Goal: Task Accomplishment & Management: Use online tool/utility

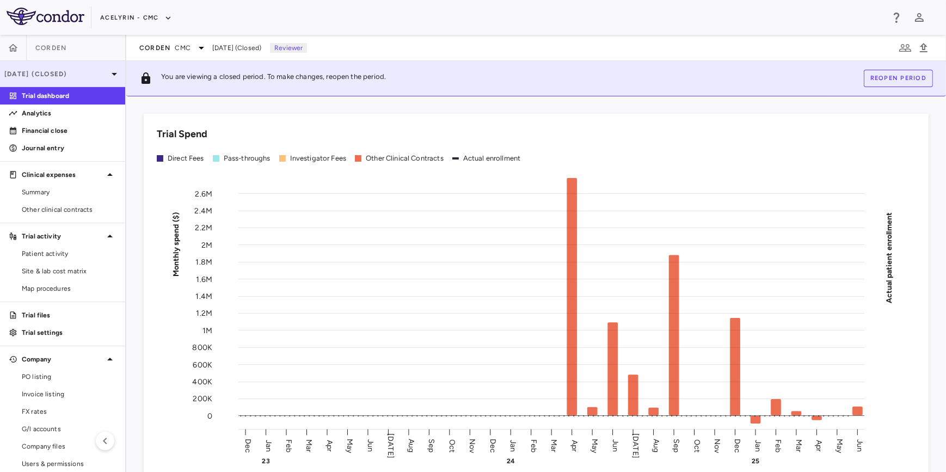
click at [41, 71] on p "Jun 2025 (Closed)" at bounding box center [55, 74] width 103 height 10
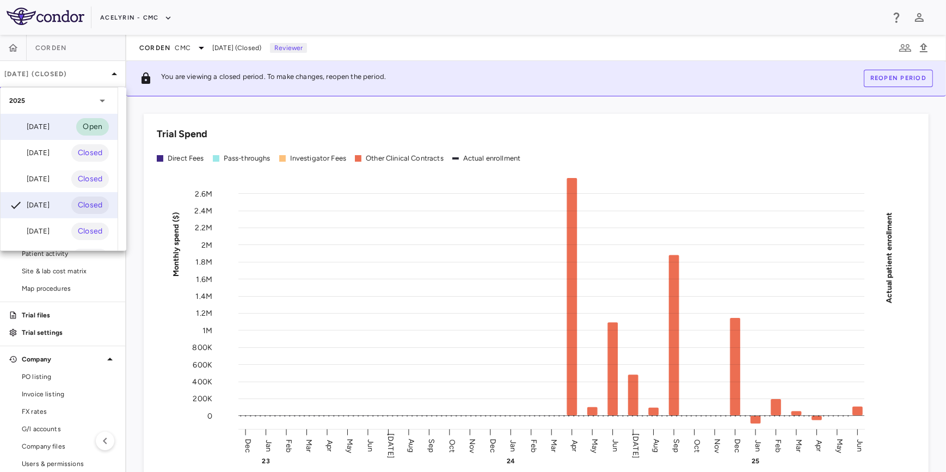
click at [44, 120] on div "[DATE]" at bounding box center [29, 126] width 40 height 13
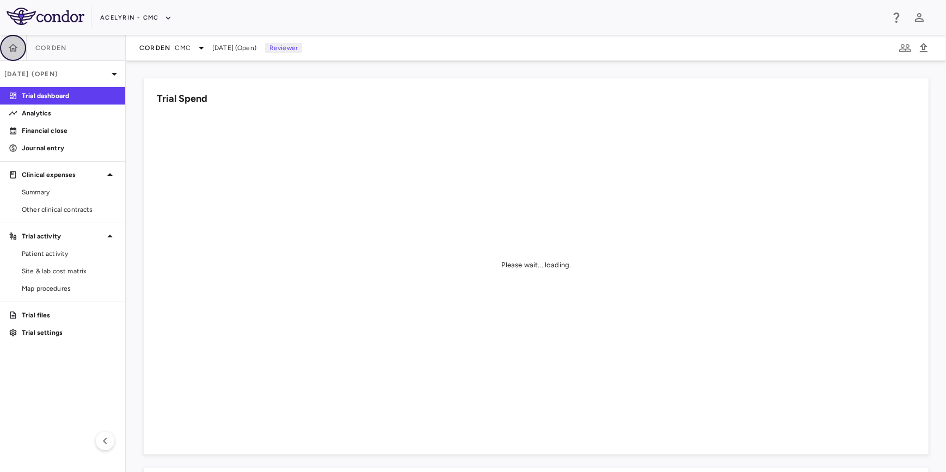
click at [21, 45] on button "button" at bounding box center [13, 48] width 26 height 26
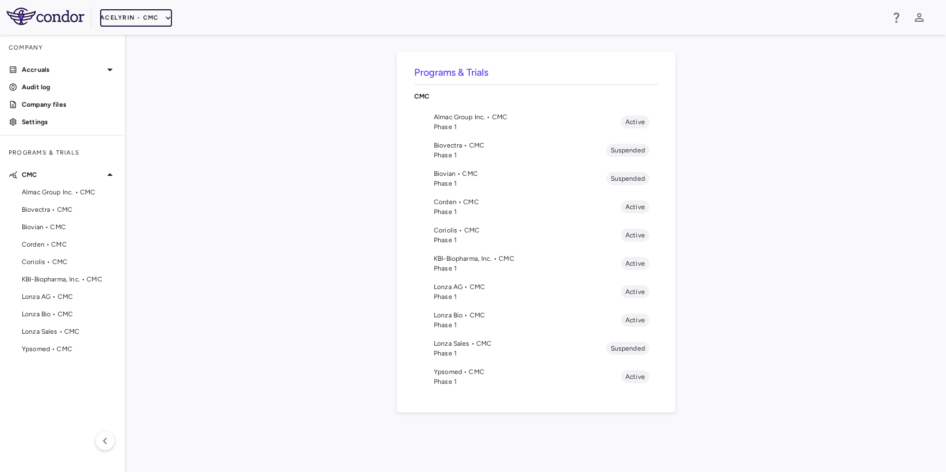
click at [137, 22] on button "Acelyrin - CMC" at bounding box center [136, 17] width 72 height 17
click at [131, 41] on li "Acelyrin" at bounding box center [145, 38] width 91 height 16
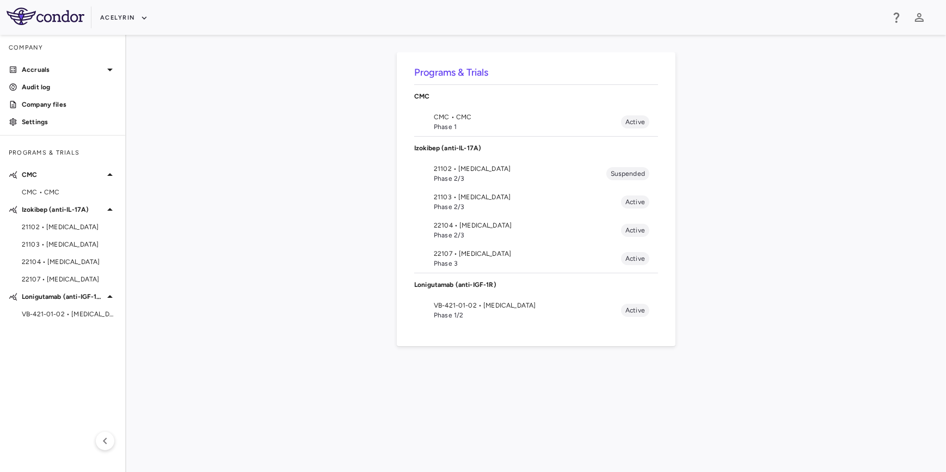
click at [301, 291] on div "Programs & Trials CMC CMC • CMC Phase 1 Active Izokibep (anti-IL-17A) 21102 • H…" at bounding box center [536, 253] width 785 height 402
click at [281, 287] on div "Programs & Trials CMC CMC • CMC Phase 1 Active Izokibep (anti-IL-17A) 21102 • H…" at bounding box center [536, 253] width 785 height 402
click at [463, 207] on span "Phase 2/3" at bounding box center [527, 207] width 187 height 10
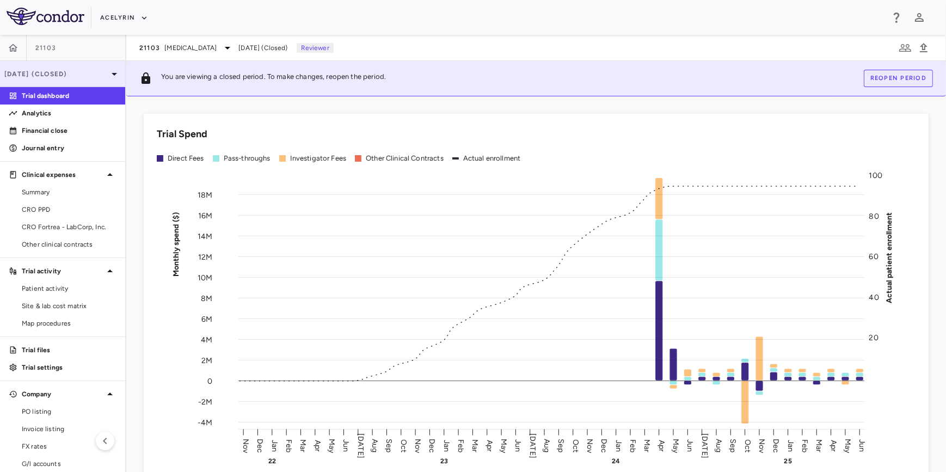
click at [53, 78] on p "Jun 2025 (Closed)" at bounding box center [55, 74] width 103 height 10
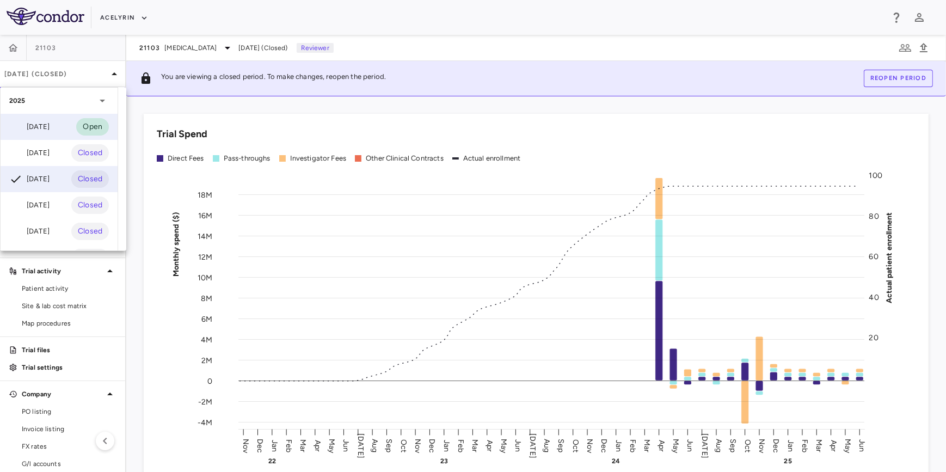
click at [45, 122] on div "[DATE]" at bounding box center [29, 126] width 40 height 13
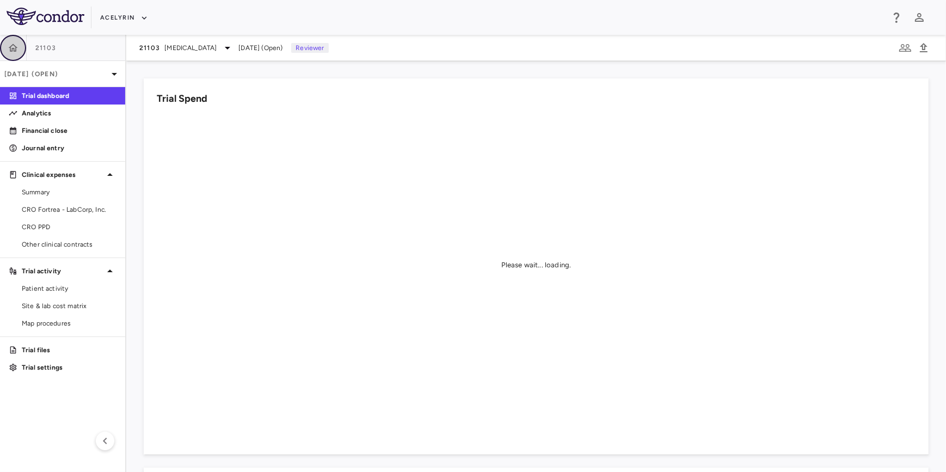
click at [9, 48] on icon "button" at bounding box center [13, 47] width 11 height 11
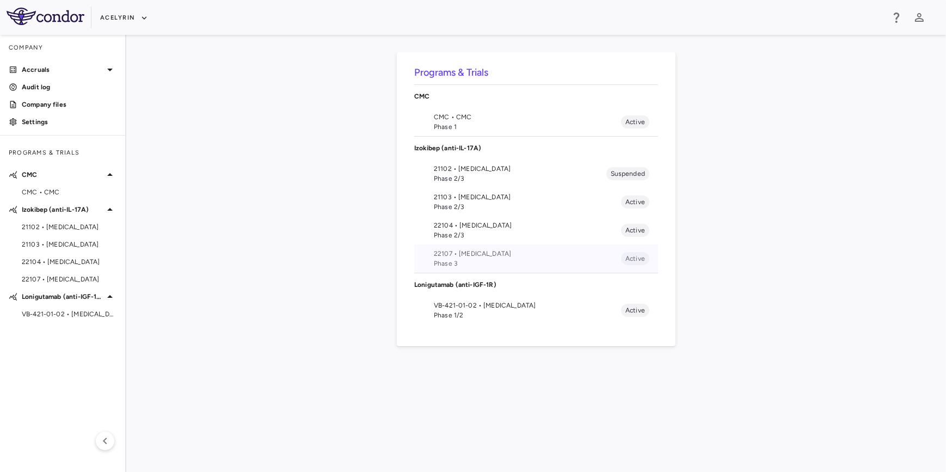
click at [475, 258] on span "Phase 3" at bounding box center [527, 263] width 187 height 10
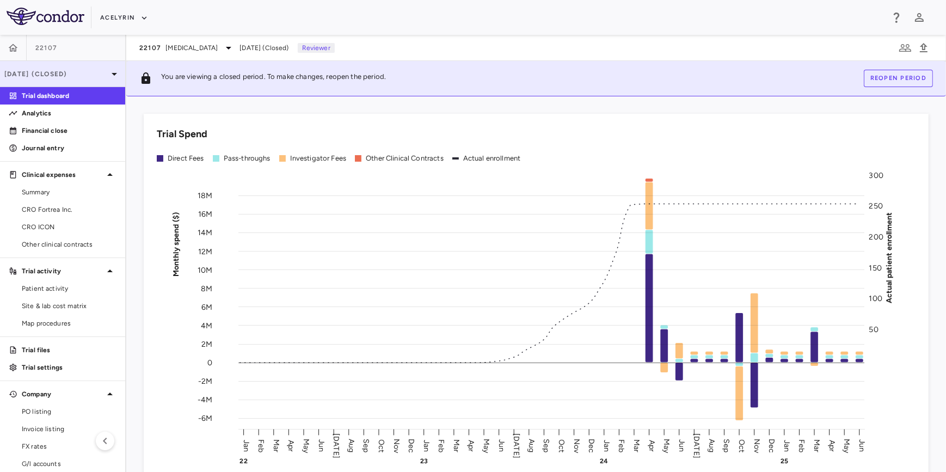
click at [65, 74] on p "Jun 2025 (Closed)" at bounding box center [55, 74] width 103 height 10
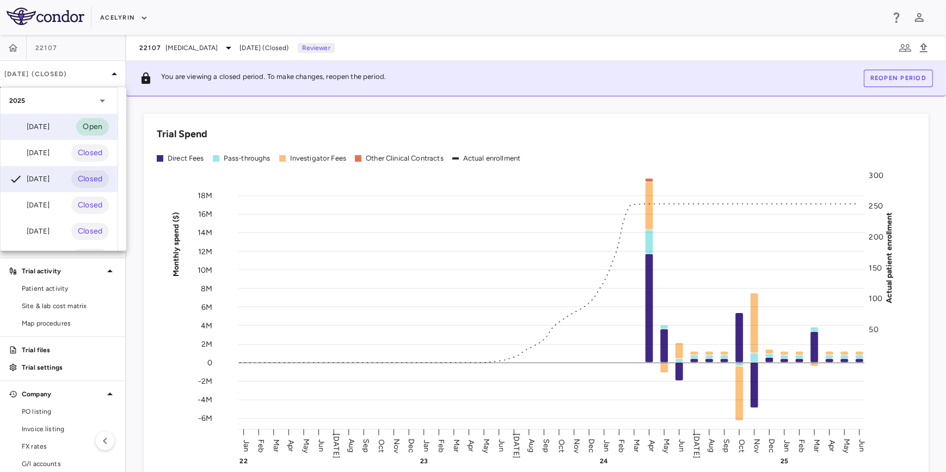
click at [44, 125] on div "[DATE]" at bounding box center [29, 126] width 40 height 13
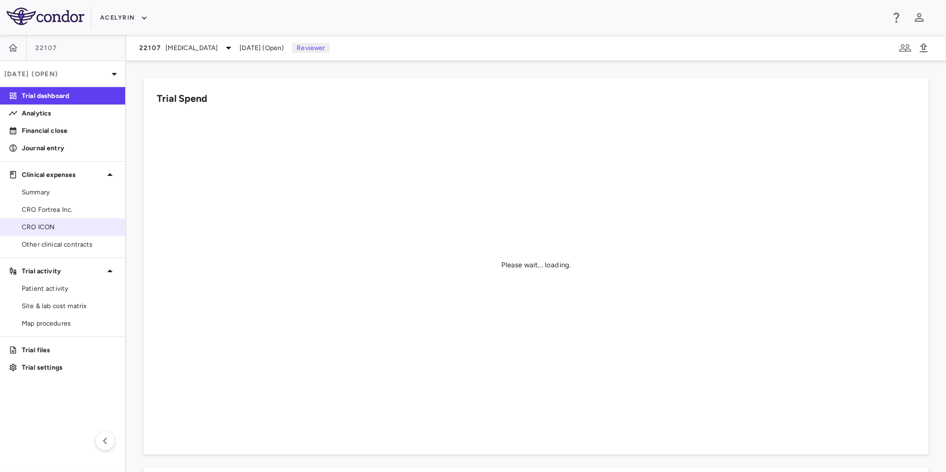
click at [56, 229] on span "CRO ICON" at bounding box center [69, 227] width 95 height 10
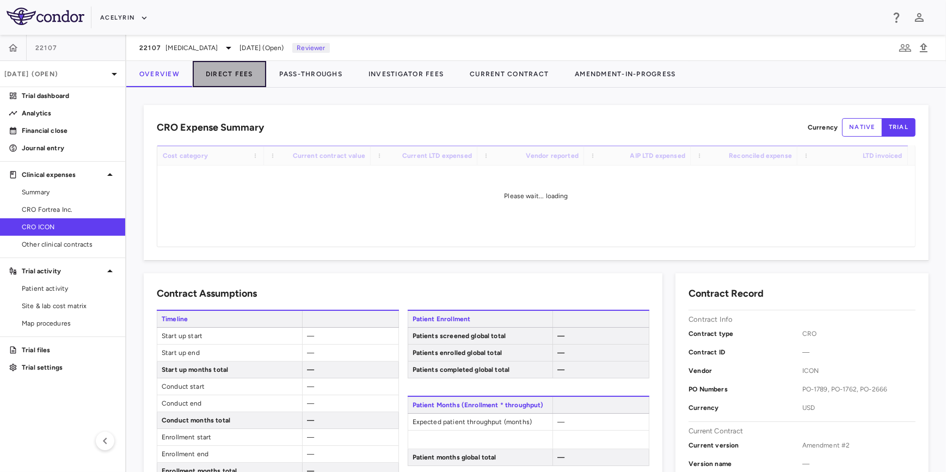
click at [233, 72] on button "Direct Fees" at bounding box center [229, 74] width 73 height 26
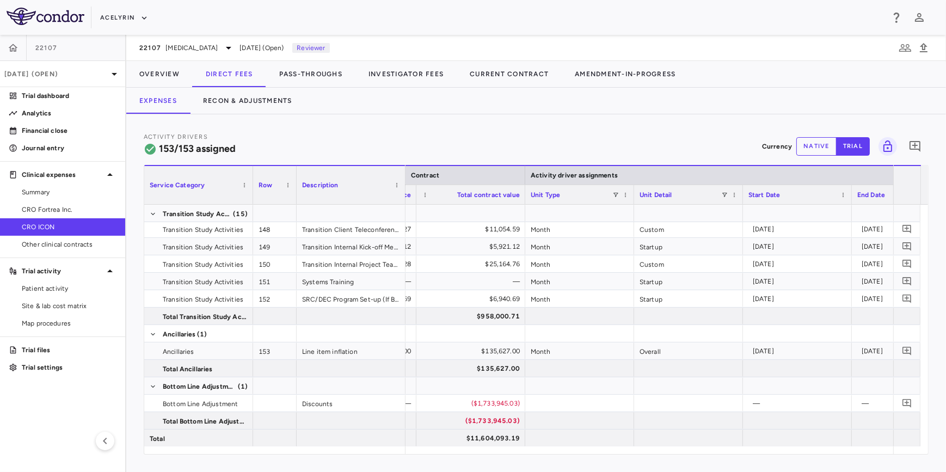
drag, startPoint x: 501, startPoint y: 454, endPoint x: 518, endPoint y: 454, distance: 16.9
click at [518, 454] on div "Activity Drivers 153/153 assigned Currency native trial 0 Service Category Drag…" at bounding box center [536, 293] width 820 height 358
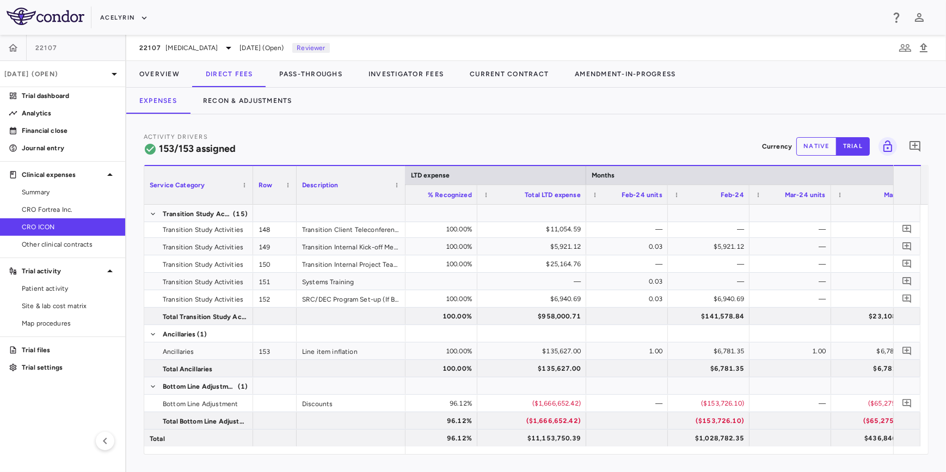
click at [76, 411] on aside "22107 Sep 2025 (Open) Trial dashboard Analytics Financial close Journal entry C…" at bounding box center [63, 253] width 126 height 437
click at [463, 152] on div "Activity Drivers 153/153 assigned Currency native trial 0" at bounding box center [536, 146] width 785 height 29
click at [505, 143] on div "Activity Drivers 153/153 assigned Currency native trial 0" at bounding box center [536, 146] width 785 height 29
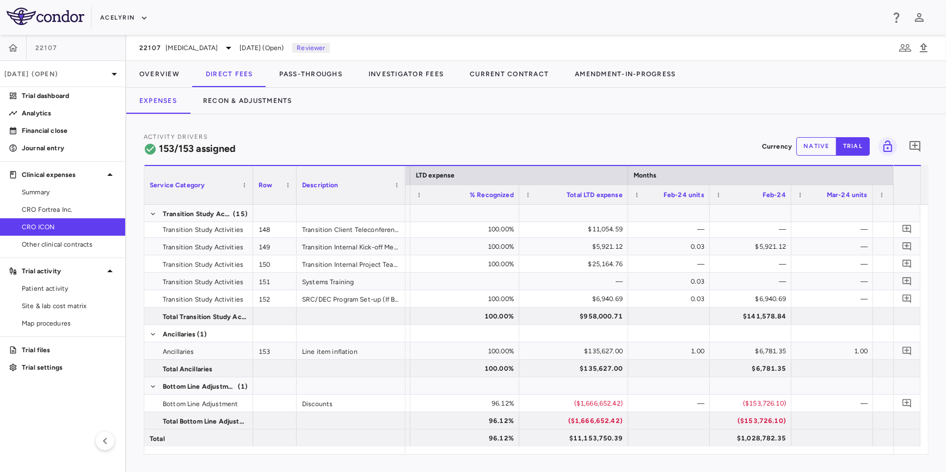
click at [642, 132] on div "Activity Drivers 153/153 assigned Currency native trial 0" at bounding box center [536, 146] width 785 height 29
click at [551, 130] on div "Activity Drivers 153/153 assigned Currency native trial 0 Service Category Drag…" at bounding box center [536, 293] width 820 height 358
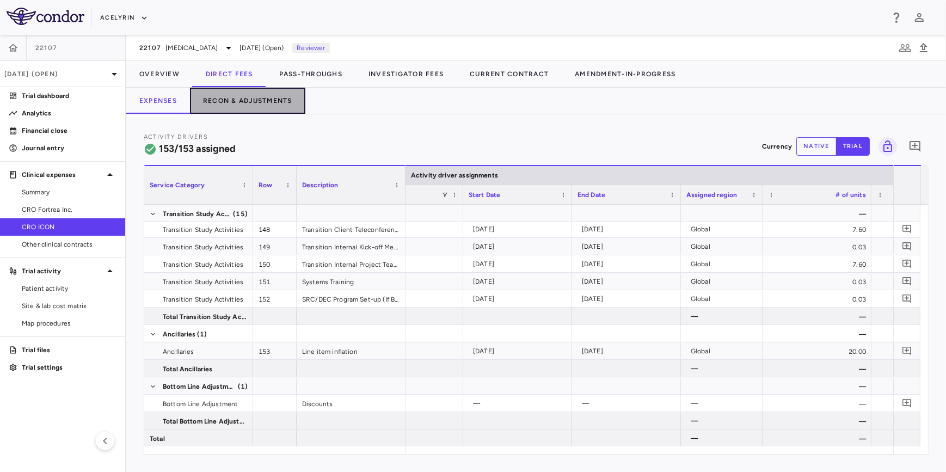
click at [247, 99] on button "Recon & Adjustments" at bounding box center [247, 101] width 115 height 26
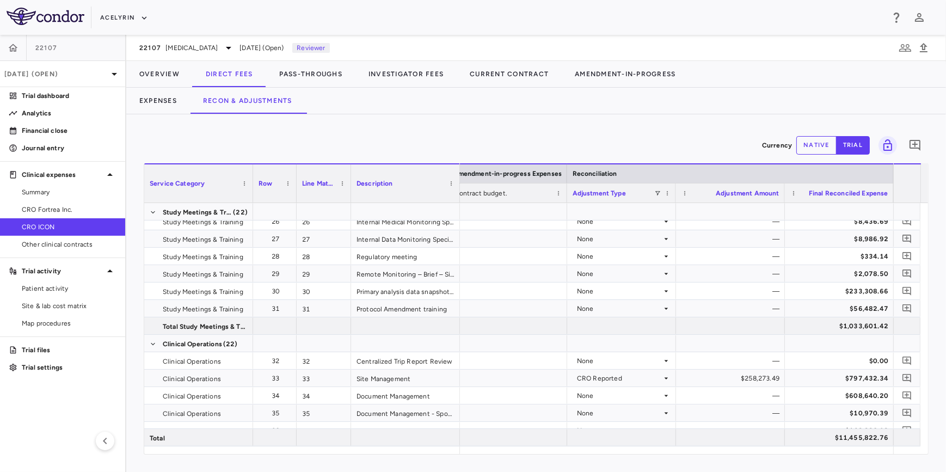
drag, startPoint x: 928, startPoint y: 251, endPoint x: 927, endPoint y: 244, distance: 7.1
click at [927, 244] on div "Service Category Drag here to set column labels Service Category Row" at bounding box center [536, 308] width 785 height 291
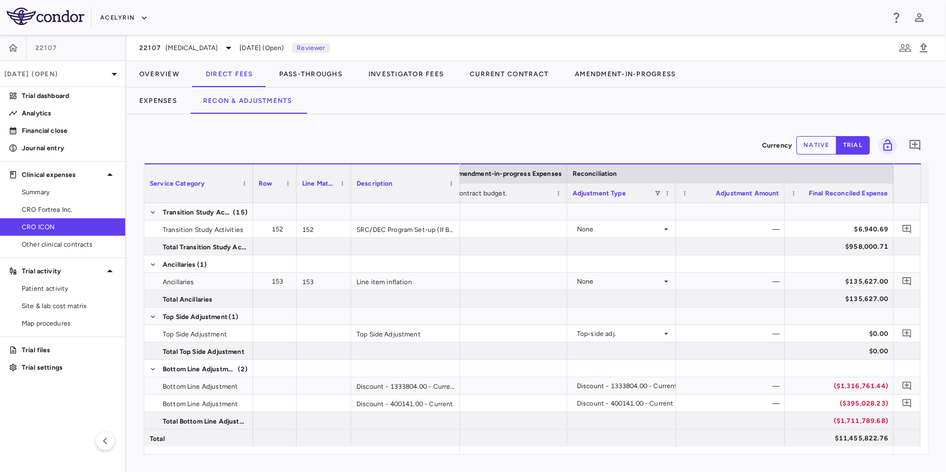
drag, startPoint x: 664, startPoint y: 138, endPoint x: 584, endPoint y: 137, distance: 80.0
click at [664, 138] on div "Currency native trial 0" at bounding box center [536, 145] width 785 height 27
click at [517, 132] on div "Currency native trial 0" at bounding box center [536, 145] width 785 height 27
click at [358, 137] on div "Currency native trial 0" at bounding box center [536, 145] width 785 height 27
click at [331, 77] on button "Pass-Throughs" at bounding box center [310, 74] width 89 height 26
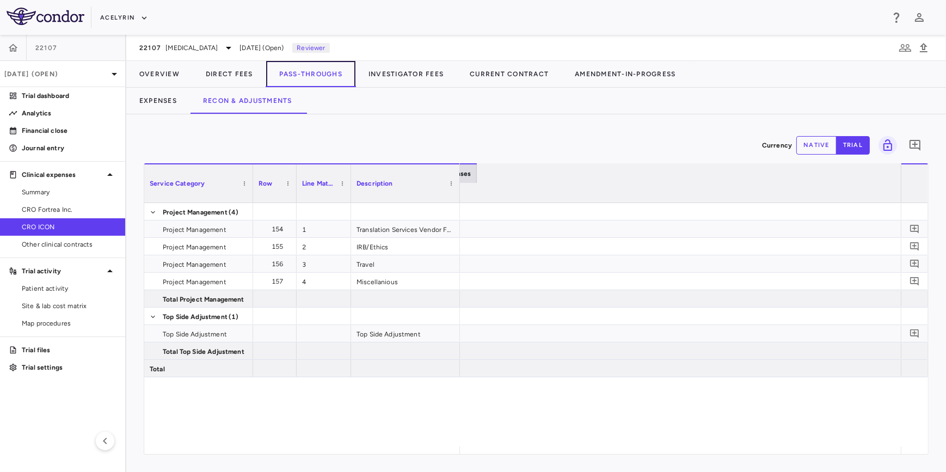
scroll to position [0, 1970]
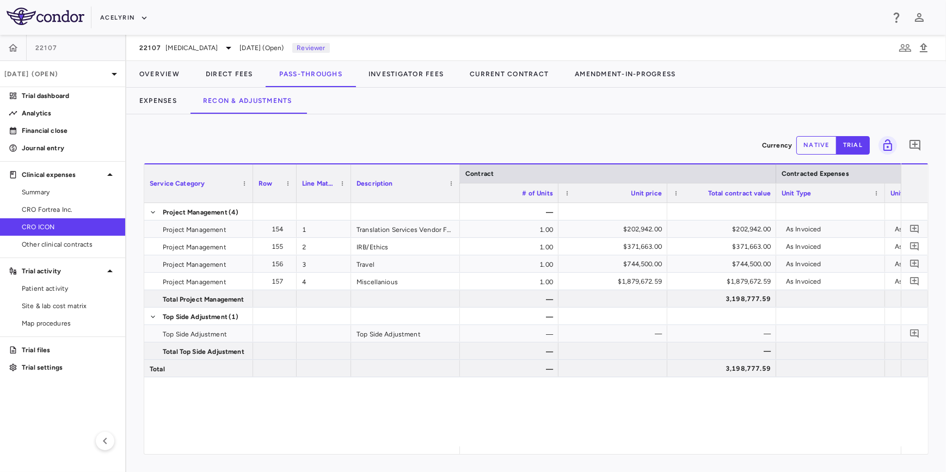
click at [577, 447] on div at bounding box center [680, 450] width 441 height 8
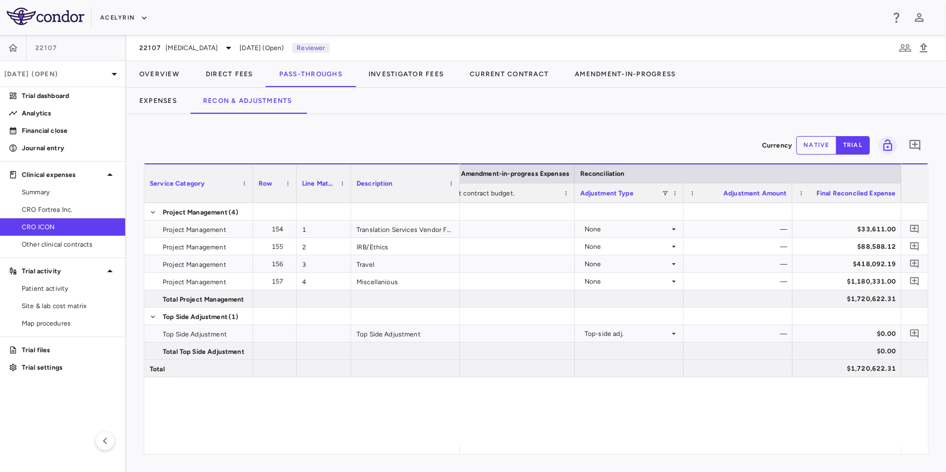
click at [784, 421] on div "None — $33,611.00 None — $88,588.12 None — $418,092.19 None — $1,180,331.00 $1,…" at bounding box center [680, 324] width 441 height 243
drag, startPoint x: 854, startPoint y: 454, endPoint x: 828, endPoint y: 450, distance: 26.9
click at [816, 454] on div "Currency native trial 0 Service Category Drag here to set column labels Service…" at bounding box center [536, 293] width 820 height 358
click at [626, 412] on div "None — $33,611.00 None — $88,588.12 None — $418,092.19 None — $1,180,331.00 $1,…" at bounding box center [680, 324] width 441 height 243
click at [624, 411] on div "None — $33,611.00 None — $88,588.12 None — $418,092.19 None — $1,180,331.00 $1,…" at bounding box center [680, 324] width 441 height 243
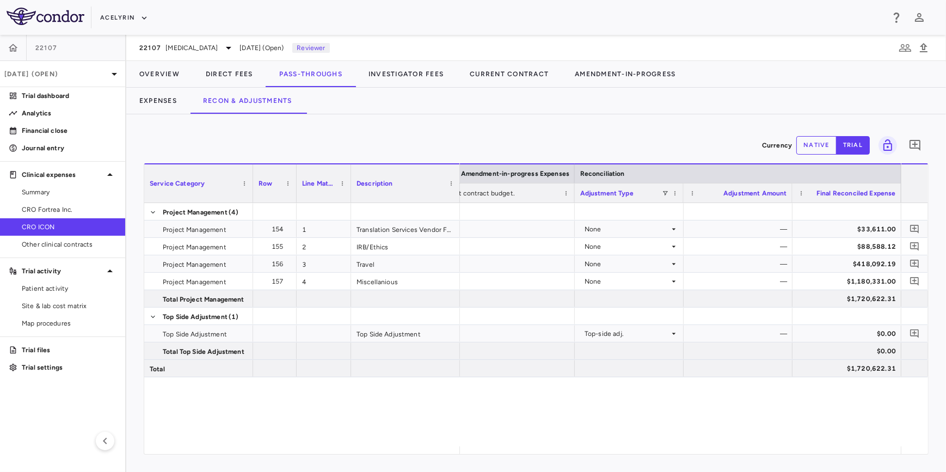
click at [476, 416] on div "None — $33,611.00 None — $88,588.12 None — $418,092.19 None — $1,180,331.00 $1,…" at bounding box center [680, 324] width 441 height 243
click at [624, 411] on div "None — $33,611.00 None — $88,588.12 None — $418,092.19 None — $1,180,331.00 $1,…" at bounding box center [680, 324] width 441 height 243
click at [441, 406] on div "Project Management (4) Project Management 154 1 Translation Services Vendor Fee…" at bounding box center [536, 324] width 784 height 243
click at [352, 411] on div "Project Management (4) Project Management 154 1 Translation Services Vendor Fee…" at bounding box center [536, 324] width 784 height 243
click at [571, 130] on div "Currency native trial 0 Service Category Drag here to set column labels Service…" at bounding box center [536, 293] width 820 height 358
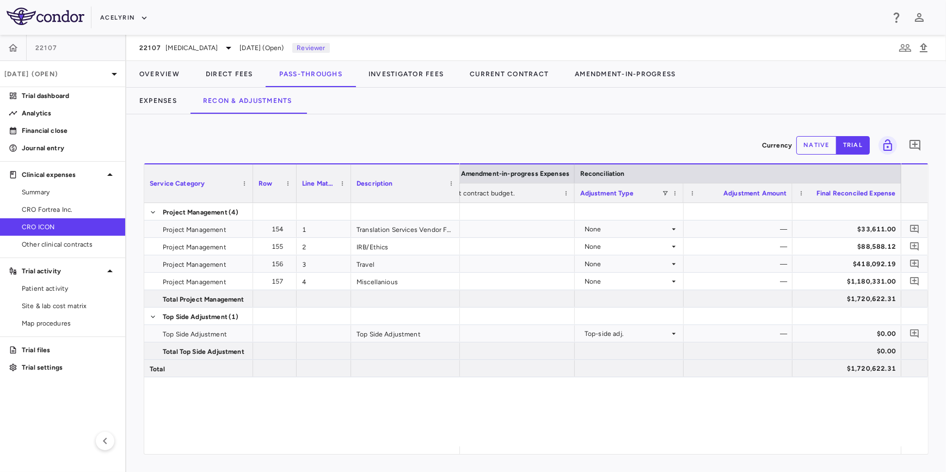
click at [462, 125] on div "Currency native trial 0 Service Category Drag here to set column labels Service…" at bounding box center [536, 293] width 820 height 358
click at [40, 212] on span "CRO Fortrea Inc." at bounding box center [69, 210] width 95 height 10
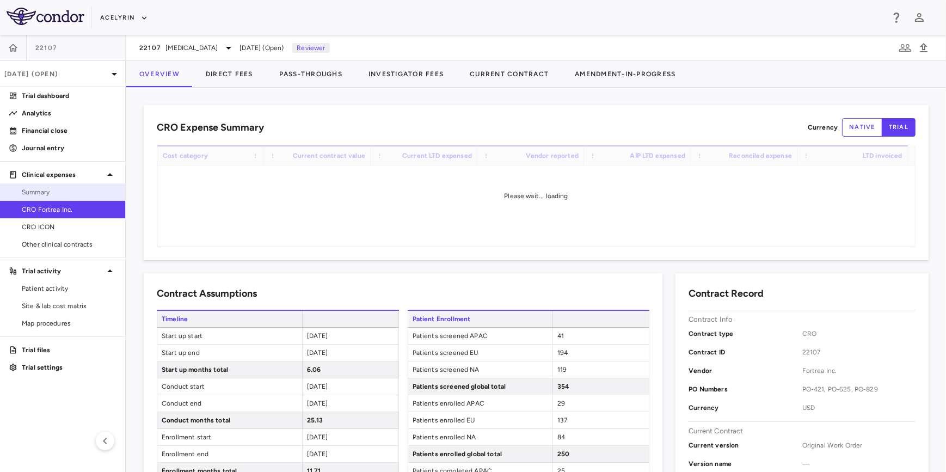
click at [35, 193] on span "Summary" at bounding box center [69, 192] width 95 height 10
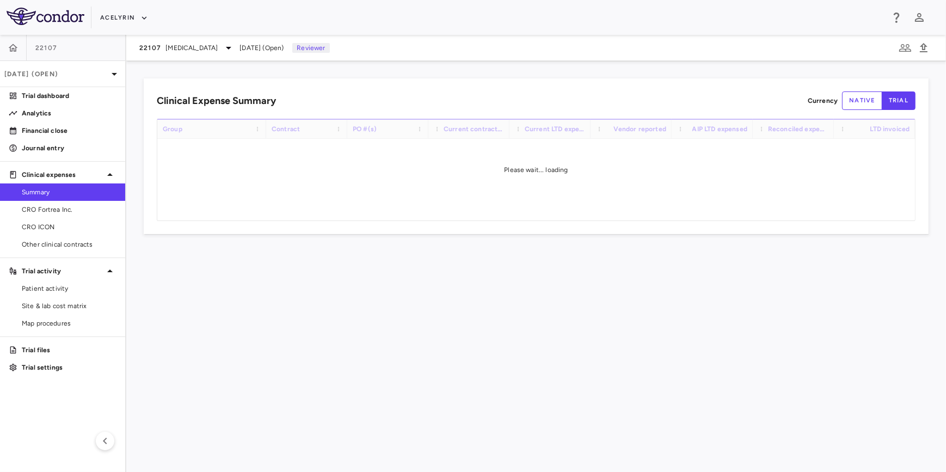
click at [541, 99] on div "Clinical Expense Summary Currency native trial" at bounding box center [536, 100] width 759 height 19
click at [863, 101] on button "native" at bounding box center [862, 100] width 40 height 19
click at [897, 102] on button "trial" at bounding box center [899, 100] width 34 height 19
click at [537, 96] on div "Clinical Expense Summary Currency native trial" at bounding box center [536, 100] width 759 height 19
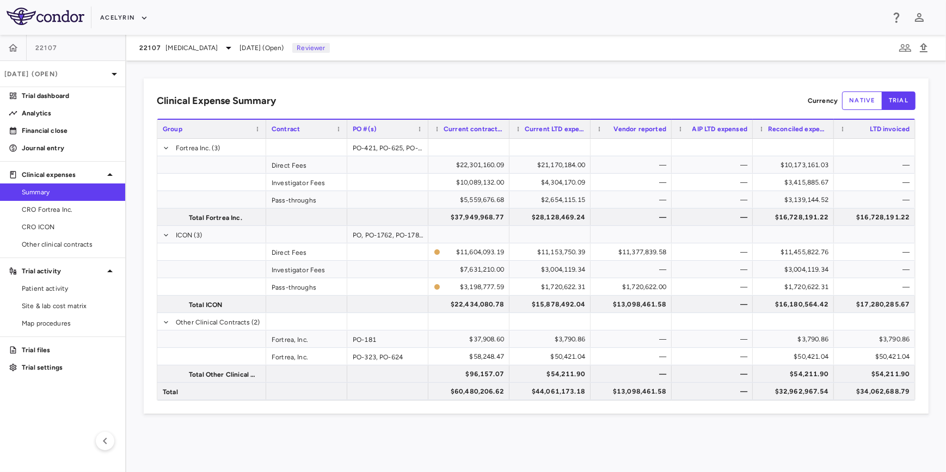
drag, startPoint x: 607, startPoint y: 429, endPoint x: 761, endPoint y: 438, distance: 154.2
click at [614, 430] on div "Clinical Expense Summary Currency native trial Drag here to set column labels G…" at bounding box center [536, 266] width 820 height 411
click at [778, 438] on div "Clinical Expense Summary Currency native trial Drag here to set column labels G…" at bounding box center [536, 266] width 820 height 411
click at [807, 441] on div "Clinical Expense Summary Currency native trial Drag here to set column labels G…" at bounding box center [536, 266] width 820 height 411
click at [854, 440] on div "Clinical Expense Summary Currency native trial Drag here to set column labels G…" at bounding box center [536, 266] width 820 height 411
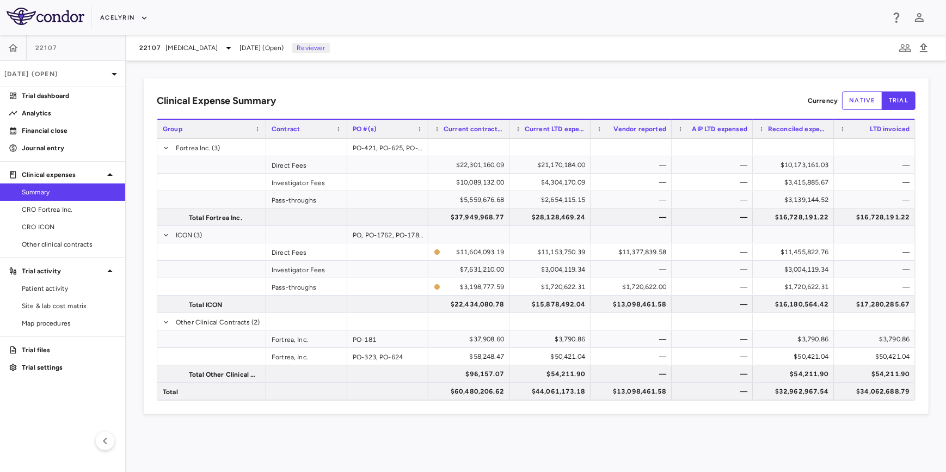
click at [595, 428] on div "Clinical Expense Summary Currency native trial Drag here to set column labels G…" at bounding box center [536, 266] width 820 height 411
click at [513, 427] on div "Clinical Expense Summary Currency native trial Drag here to set column labels G…" at bounding box center [536, 266] width 820 height 411
click at [303, 435] on div "Clinical Expense Summary Currency native trial Drag here to set column labels G…" at bounding box center [536, 266] width 820 height 411
click at [17, 47] on icon "button" at bounding box center [13, 47] width 11 height 11
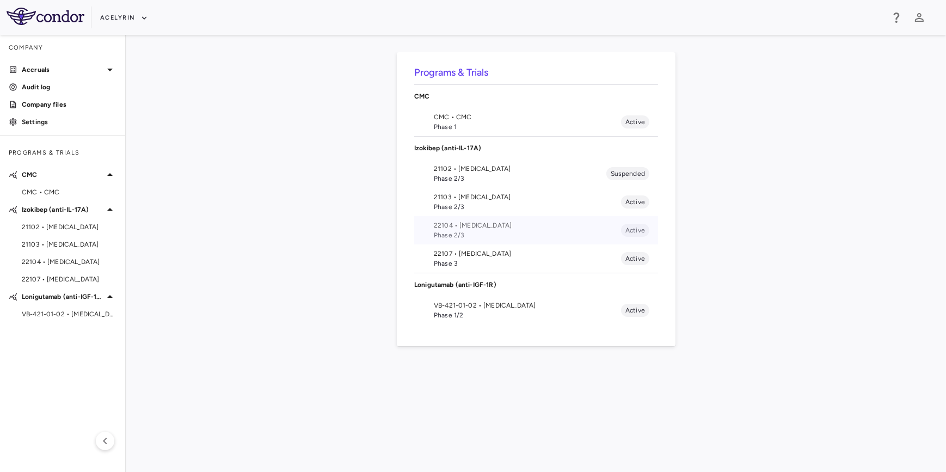
click at [458, 224] on span "22104 • [MEDICAL_DATA]" at bounding box center [527, 225] width 187 height 10
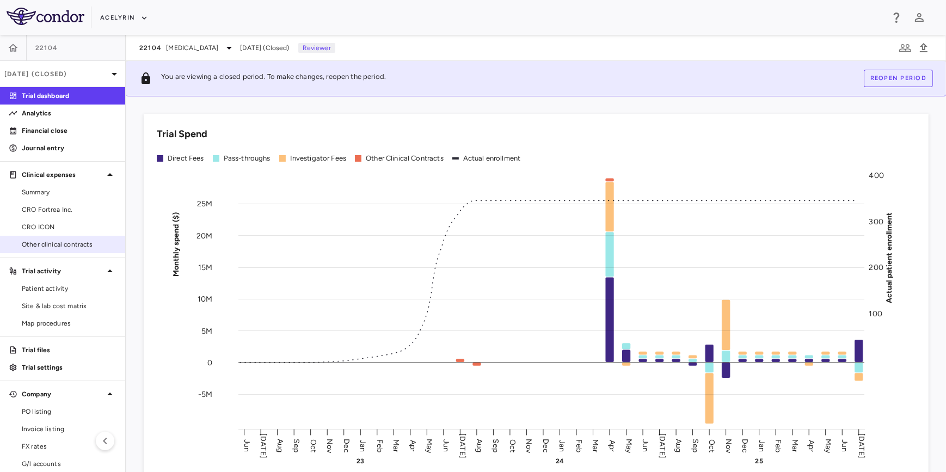
click at [63, 240] on span "Other clinical contracts" at bounding box center [69, 244] width 95 height 10
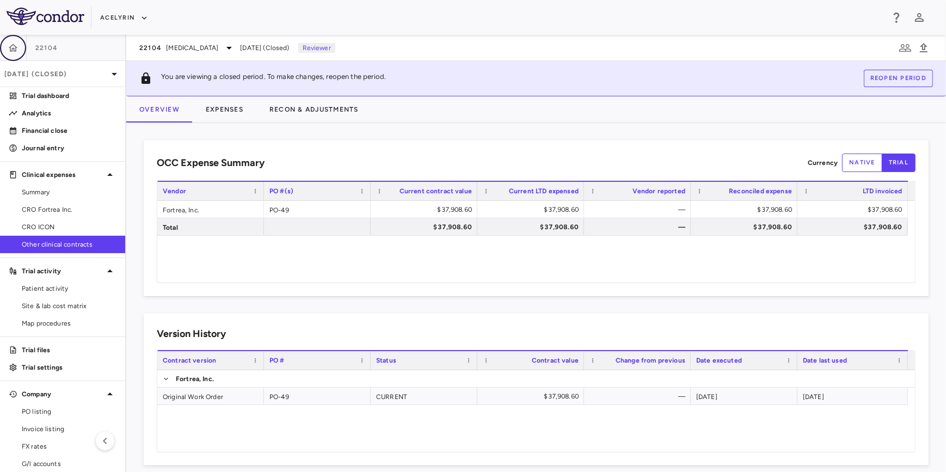
click at [11, 48] on icon "button" at bounding box center [13, 48] width 9 height 8
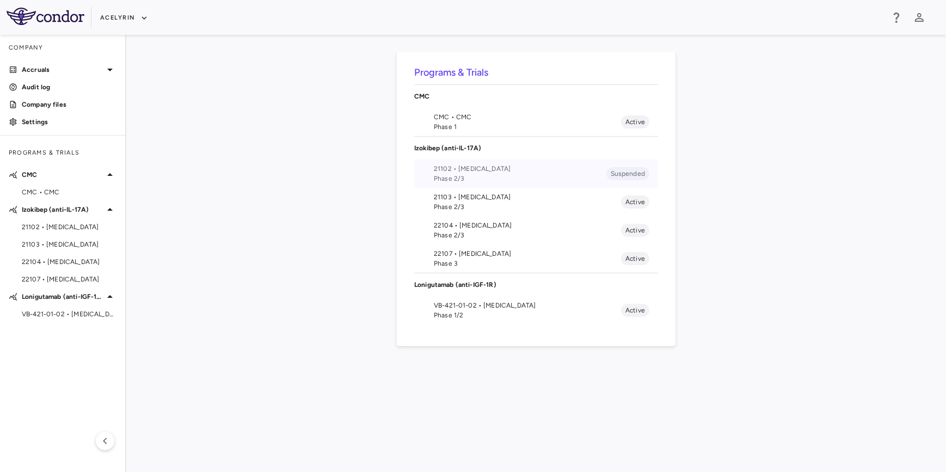
click at [461, 176] on span "Phase 2/3" at bounding box center [520, 179] width 173 height 10
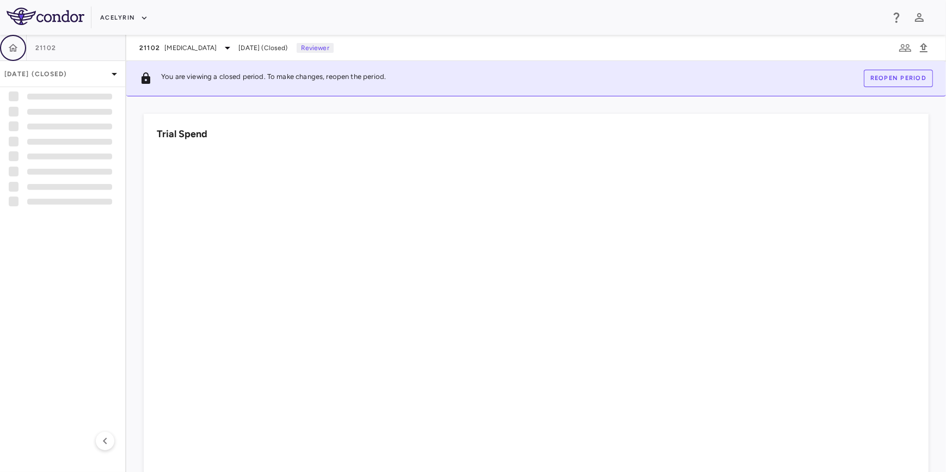
click at [5, 52] on button "button" at bounding box center [13, 48] width 26 height 26
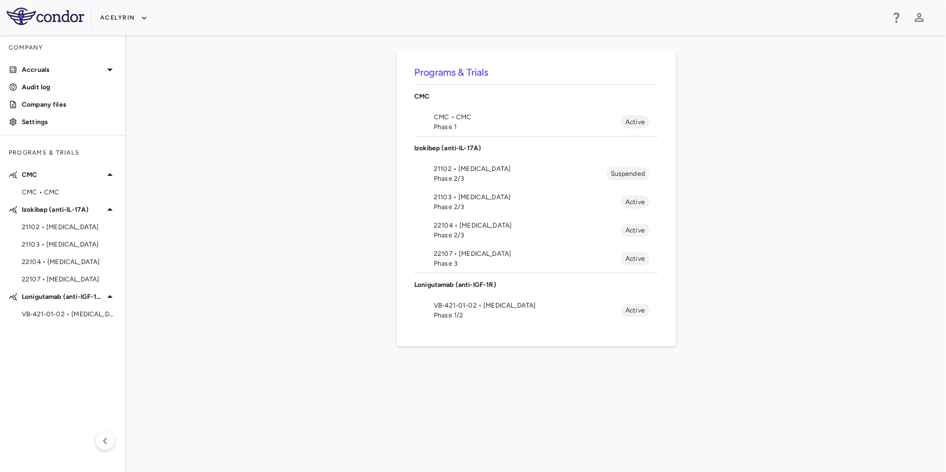
click at [467, 251] on span "22107 • [MEDICAL_DATA]" at bounding box center [527, 254] width 187 height 10
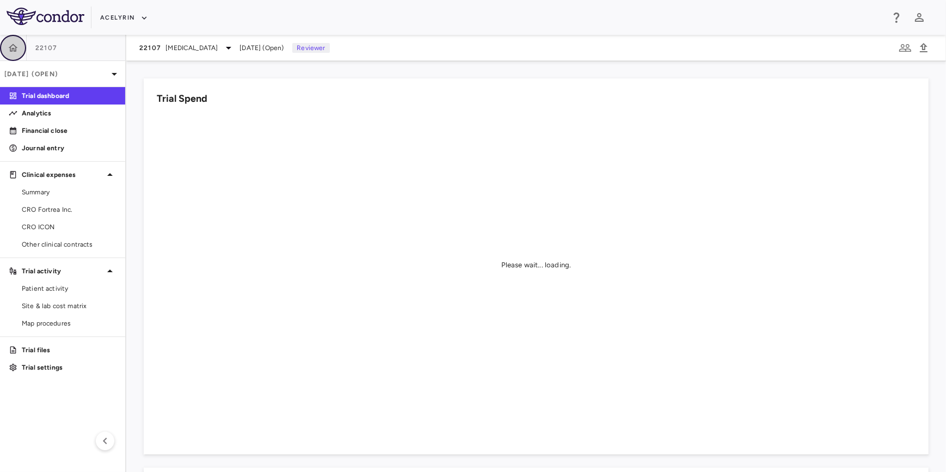
click at [6, 46] on button "button" at bounding box center [13, 48] width 26 height 26
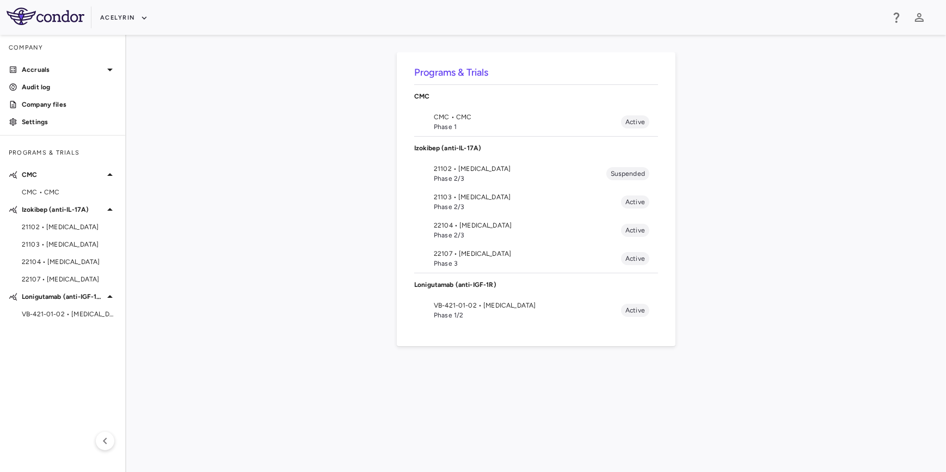
click at [466, 196] on span "21103 • [MEDICAL_DATA]" at bounding box center [527, 197] width 187 height 10
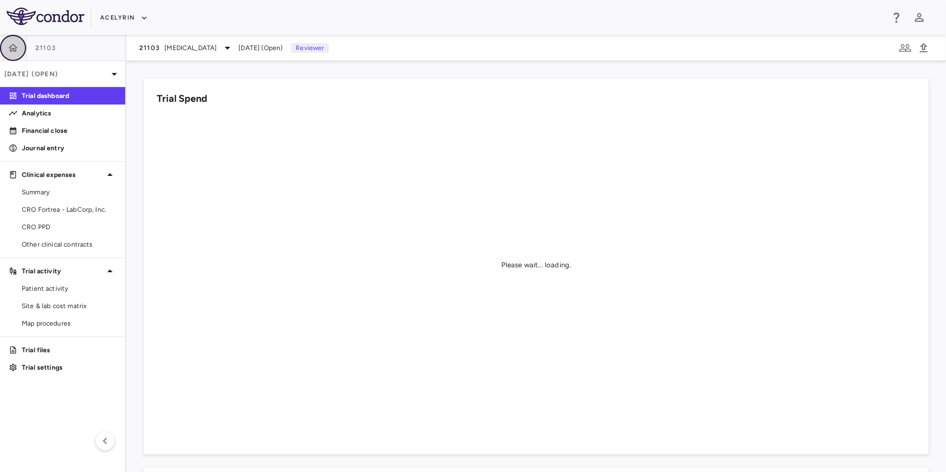
click at [16, 51] on icon "button" at bounding box center [13, 47] width 11 height 11
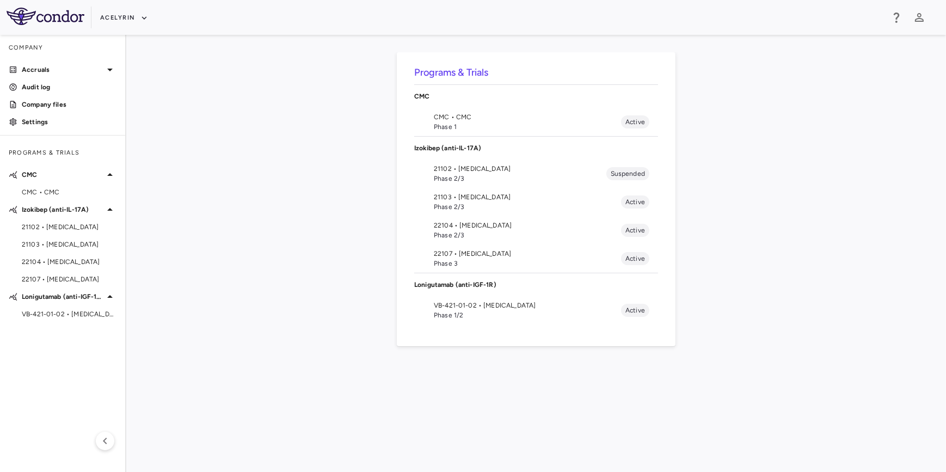
click at [280, 114] on div "Programs & Trials CMC CMC • CMC Phase 1 Active Izokibep (anti-IL-17A) 21102 • H…" at bounding box center [536, 253] width 785 height 402
click at [321, 132] on div "Programs & Trials CMC CMC • CMC Phase 1 Active Izokibep (anti-IL-17A) 21102 • H…" at bounding box center [536, 253] width 785 height 402
click at [267, 137] on div "Programs & Trials CMC CMC • CMC Phase 1 Active Izokibep (anti-IL-17A) 21102 • H…" at bounding box center [536, 253] width 785 height 402
click at [258, 107] on div "Programs & Trials CMC CMC • CMC Phase 1 Active Izokibep (anti-IL-17A) 21102 • H…" at bounding box center [536, 253] width 785 height 402
click at [236, 150] on div "Programs & Trials CMC CMC • CMC Phase 1 Active Izokibep (anti-IL-17A) 21102 • H…" at bounding box center [536, 253] width 785 height 402
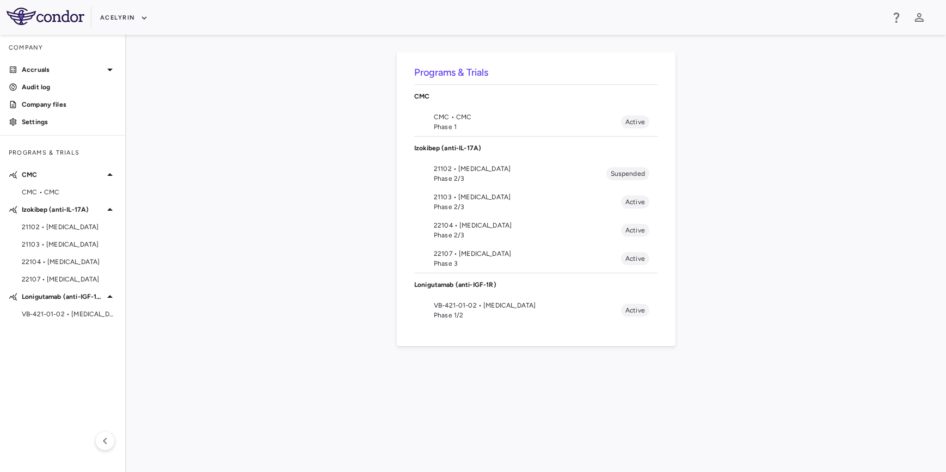
click at [308, 160] on div "Programs & Trials CMC CMC • CMC Phase 1 Active Izokibep (anti-IL-17A) 21102 • H…" at bounding box center [536, 253] width 785 height 402
click at [223, 168] on div "Programs & Trials CMC CMC • CMC Phase 1 Active Izokibep (anti-IL-17A) 21102 • H…" at bounding box center [536, 253] width 785 height 402
click at [225, 171] on div "Programs & Trials CMC CMC • CMC Phase 1 Active Izokibep (anti-IL-17A) 21102 • H…" at bounding box center [536, 253] width 785 height 402
click at [250, 200] on div "Programs & Trials CMC CMC • CMC Phase 1 Active Izokibep (anti-IL-17A) 21102 • H…" at bounding box center [536, 253] width 785 height 402
click at [220, 195] on div "Programs & Trials CMC CMC • CMC Phase 1 Active Izokibep (anti-IL-17A) 21102 • H…" at bounding box center [536, 253] width 785 height 402
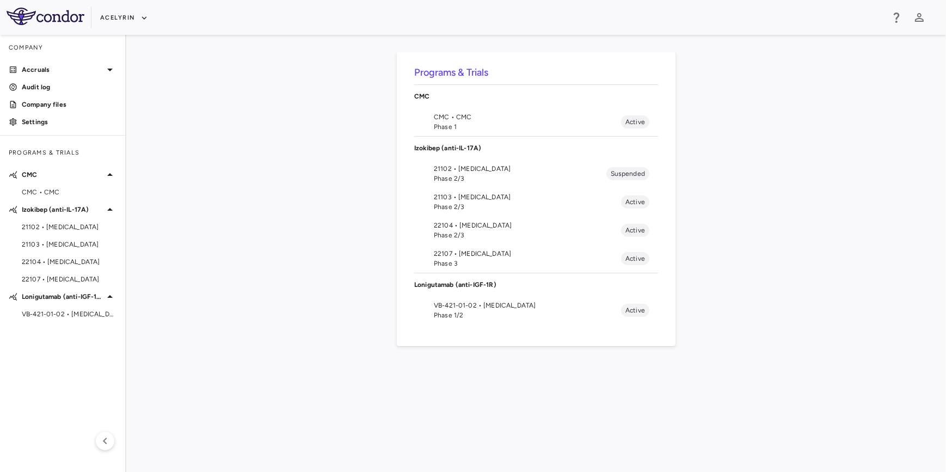
click at [302, 231] on div "Programs & Trials CMC CMC • CMC Phase 1 Active Izokibep (anti-IL-17A) 21102 • H…" at bounding box center [536, 253] width 785 height 402
click at [236, 373] on div "Programs & Trials CMC CMC • CMC Phase 1 Active Izokibep (anti-IL-17A) 21102 • H…" at bounding box center [536, 253] width 785 height 402
click at [33, 371] on aside "Company Accruals PO listing Invoice listing FX rates G/L accounts Audit log Com…" at bounding box center [63, 253] width 126 height 437
drag, startPoint x: 222, startPoint y: 348, endPoint x: 220, endPoint y: 360, distance: 12.1
click at [223, 349] on div "Programs & Trials CMC CMC • CMC Phase 1 Active Izokibep (anti-IL-17A) 21102 • H…" at bounding box center [536, 253] width 785 height 402
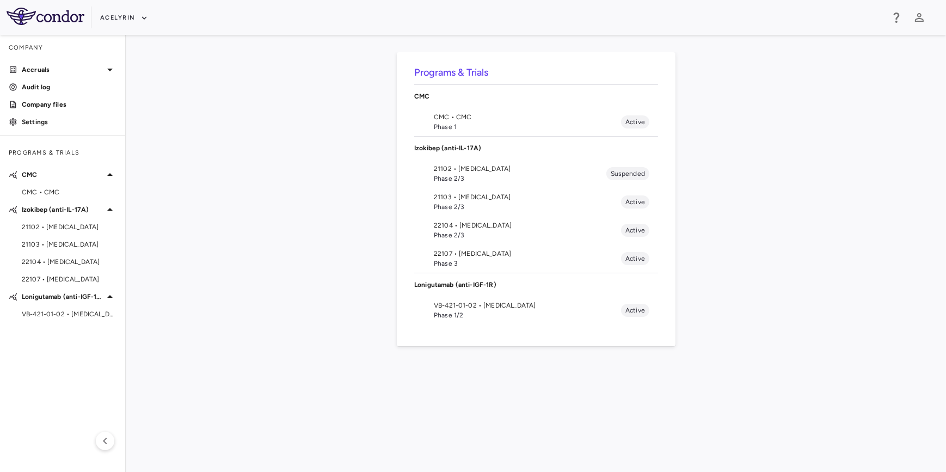
click at [229, 386] on div "Programs & Trials CMC CMC • CMC Phase 1 Active Izokibep (anti-IL-17A) 21102 • H…" at bounding box center [536, 253] width 785 height 402
click at [319, 395] on div "Programs & Trials CMC CMC • CMC Phase 1 Active Izokibep (anti-IL-17A) 21102 • H…" at bounding box center [536, 253] width 785 height 402
click at [239, 383] on div "Programs & Trials CMC CMC • CMC Phase 1 Active Izokibep (anti-IL-17A) 21102 • H…" at bounding box center [536, 253] width 785 height 402
drag, startPoint x: 272, startPoint y: 385, endPoint x: 370, endPoint y: 389, distance: 98.0
click at [288, 386] on div "Programs & Trials CMC CMC • CMC Phase 1 Active Izokibep (anti-IL-17A) 21102 • H…" at bounding box center [536, 253] width 785 height 402
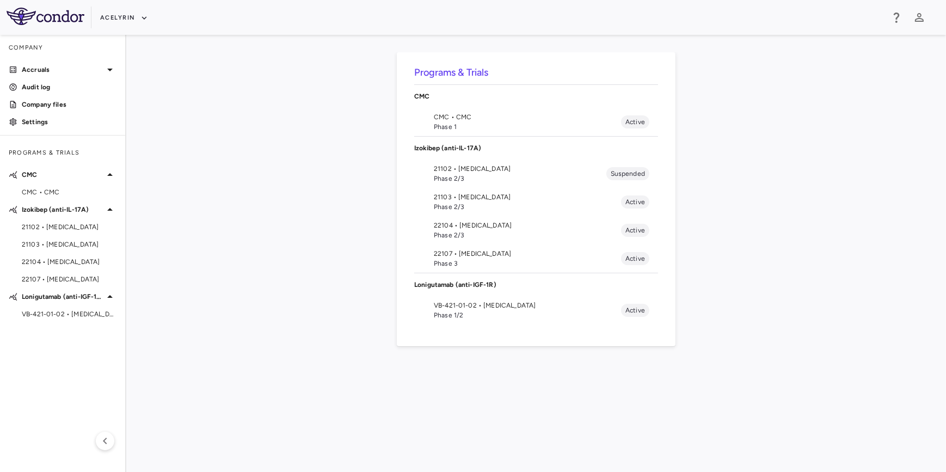
click at [491, 390] on div "Programs & Trials CMC CMC • CMC Phase 1 Active Izokibep (anti-IL-17A) 21102 • H…" at bounding box center [536, 253] width 785 height 402
drag, startPoint x: 595, startPoint y: 392, endPoint x: 359, endPoint y: 385, distance: 236.3
click at [593, 393] on div "Programs & Trials CMC CMC • CMC Phase 1 Active Izokibep (anti-IL-17A) 21102 • H…" at bounding box center [536, 253] width 785 height 402
click at [359, 385] on div "Programs & Trials CMC CMC • CMC Phase 1 Active Izokibep (anti-IL-17A) 21102 • H…" at bounding box center [536, 253] width 785 height 402
click at [59, 313] on span "VB-421-01-02 • [MEDICAL_DATA]" at bounding box center [69, 314] width 95 height 10
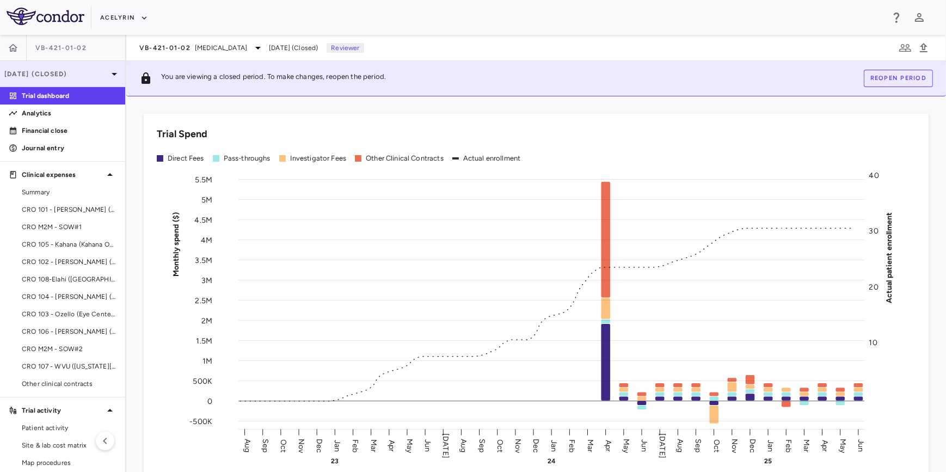
click at [73, 67] on div "Jun 2025 (Closed)" at bounding box center [62, 74] width 125 height 26
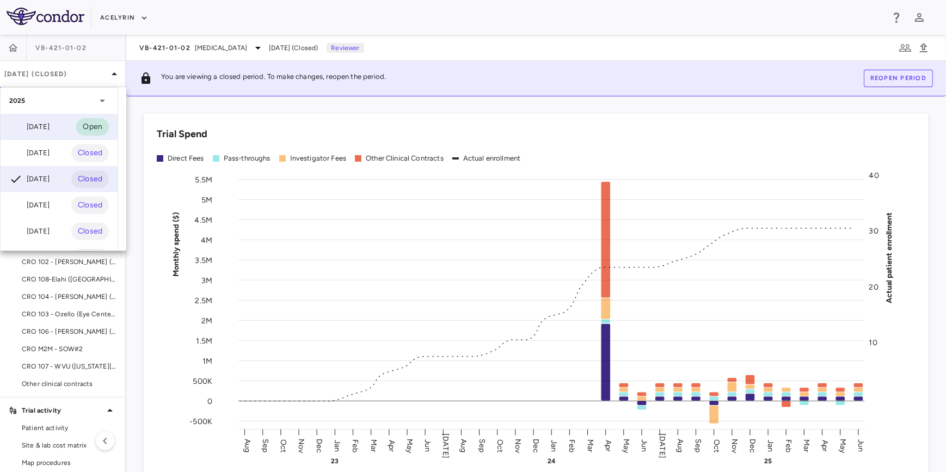
click at [47, 124] on div "[DATE]" at bounding box center [29, 126] width 40 height 13
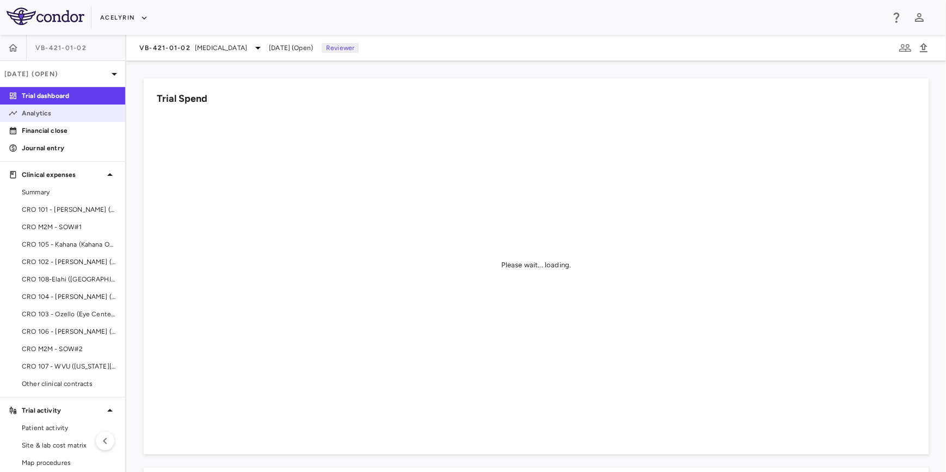
click at [37, 114] on p "Analytics" at bounding box center [69, 113] width 95 height 10
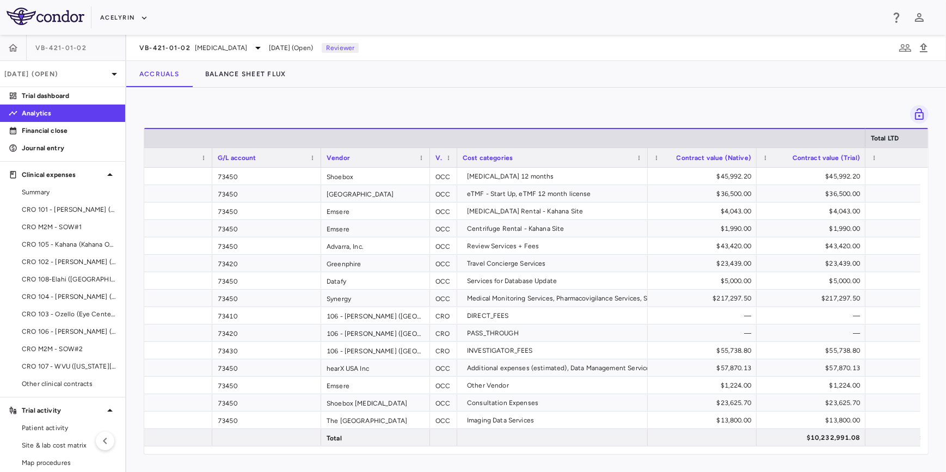
scroll to position [0, 299]
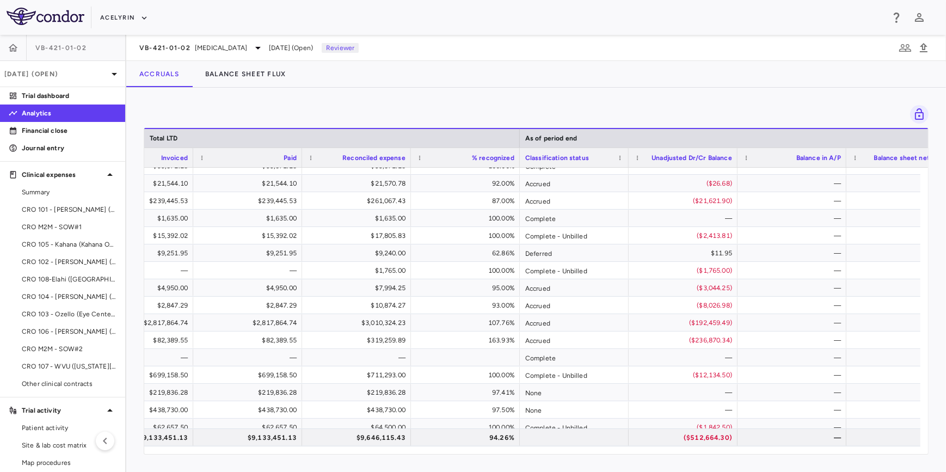
drag, startPoint x: 657, startPoint y: 453, endPoint x: 746, endPoint y: 456, distance: 88.7
click at [746, 456] on div "Drag here to set row groups Drag here to set column labels Total LTD As of peri…" at bounding box center [536, 280] width 820 height 384
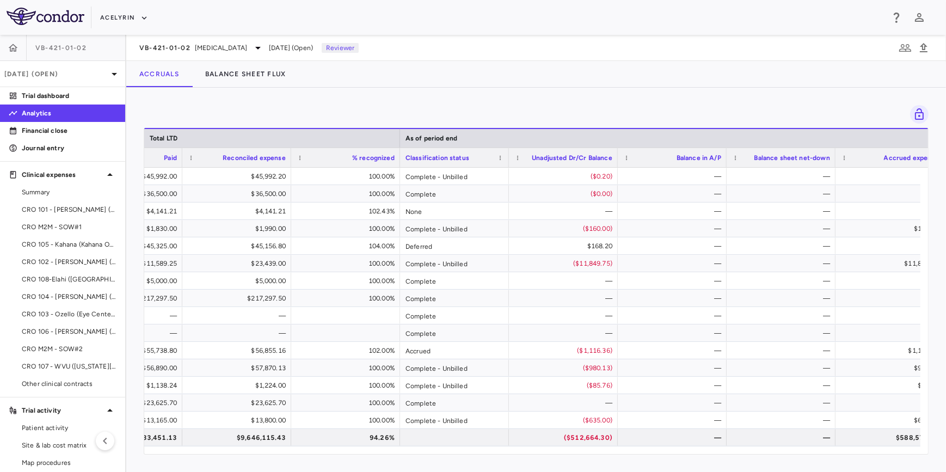
drag, startPoint x: 716, startPoint y: 456, endPoint x: 739, endPoint y: 457, distance: 22.9
click at [739, 457] on div "Drag here to set row groups Drag here to set column labels Total LTD As of peri…" at bounding box center [536, 280] width 820 height 384
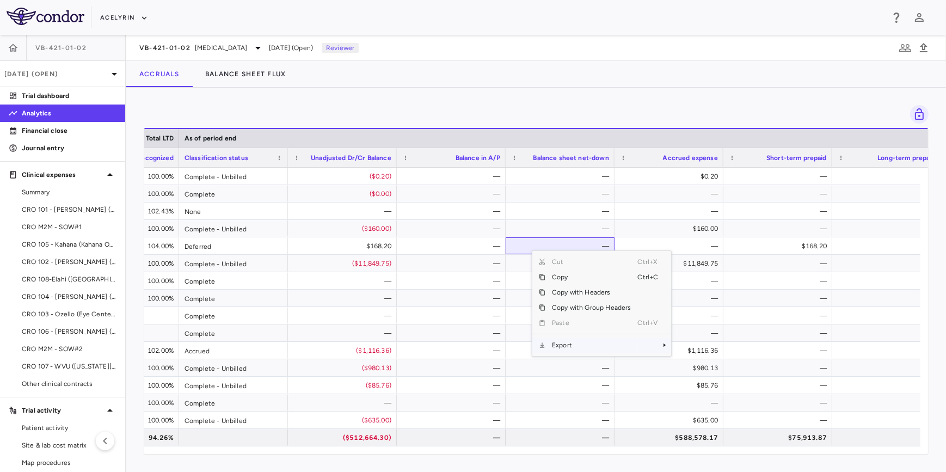
click at [564, 347] on span "Export" at bounding box center [591, 344] width 92 height 15
click at [706, 368] on span "Excel Export" at bounding box center [707, 363] width 51 height 15
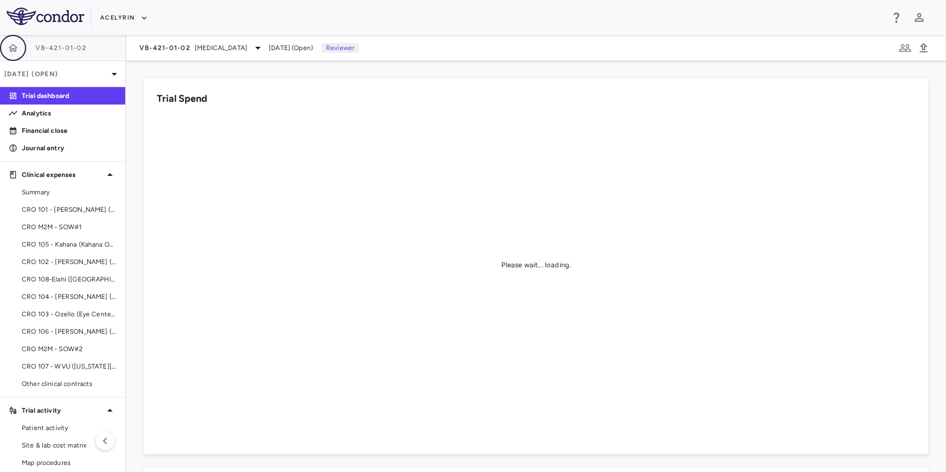
click at [7, 43] on button "button" at bounding box center [13, 48] width 26 height 26
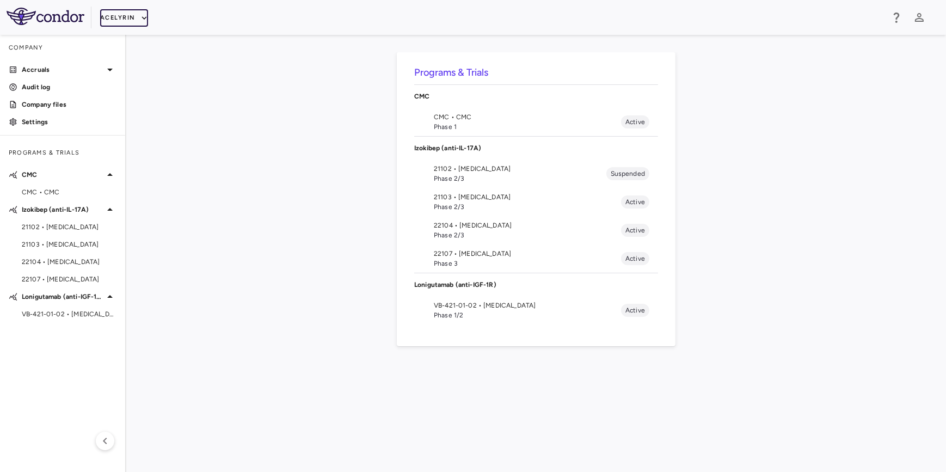
click at [128, 24] on button "Acelyrin" at bounding box center [124, 17] width 48 height 17
click at [144, 56] on li "Acelyrin - CMC" at bounding box center [145, 55] width 91 height 16
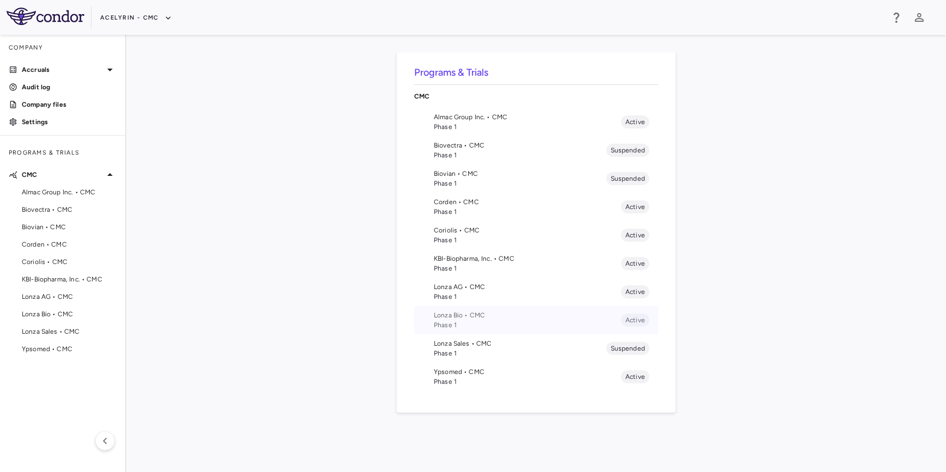
click at [463, 323] on span "Phase 1" at bounding box center [527, 325] width 187 height 10
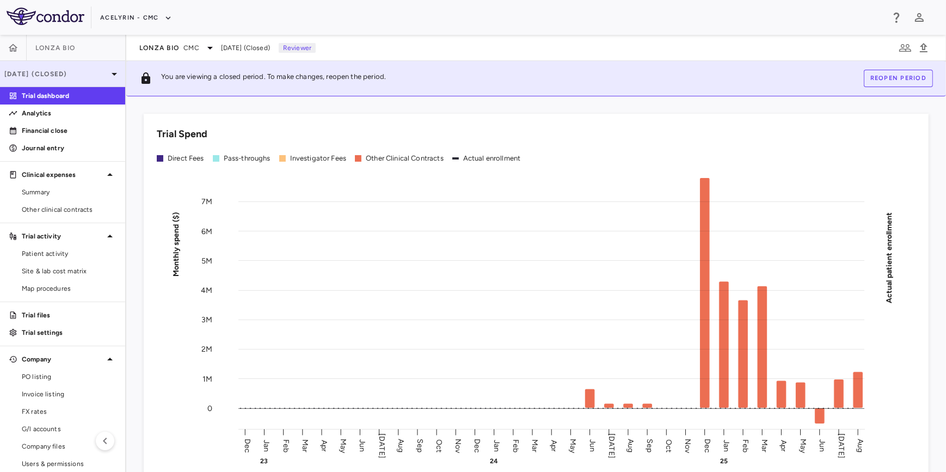
click at [108, 75] on icon at bounding box center [114, 73] width 13 height 13
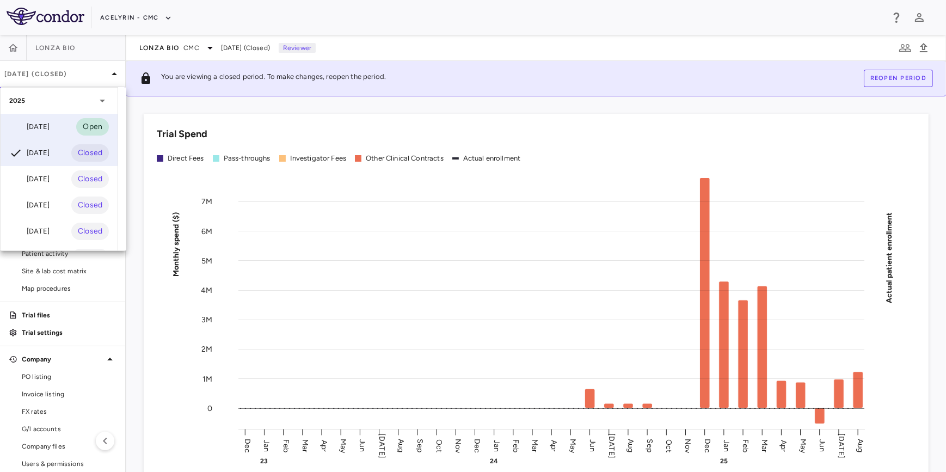
click at [45, 126] on div "[DATE]" at bounding box center [29, 126] width 40 height 13
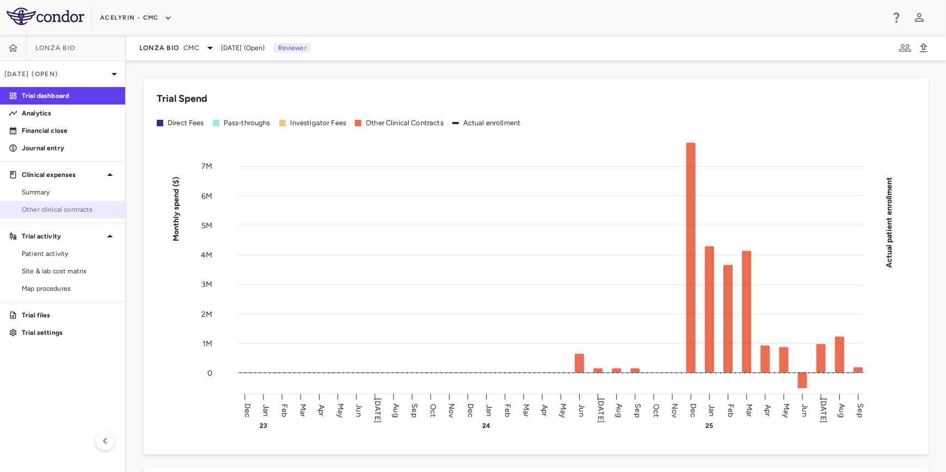
click at [51, 210] on span "Other clinical contracts" at bounding box center [69, 210] width 95 height 10
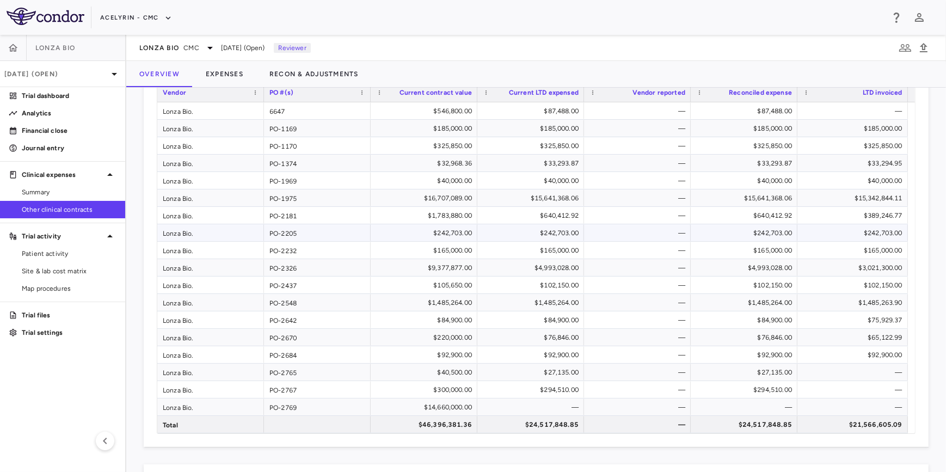
scroll to position [99, 0]
